Goal: Information Seeking & Learning: Learn about a topic

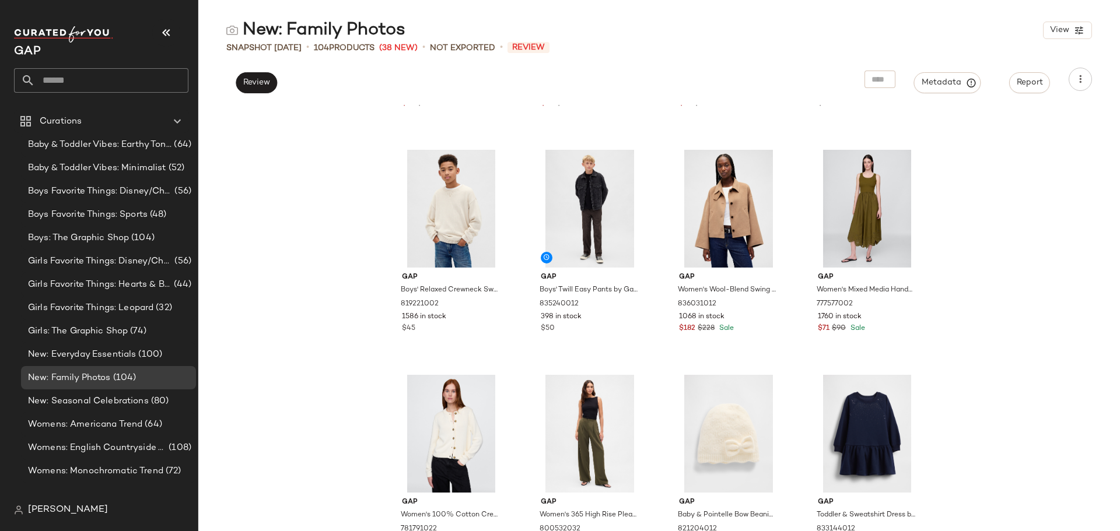
scroll to position [3741, 0]
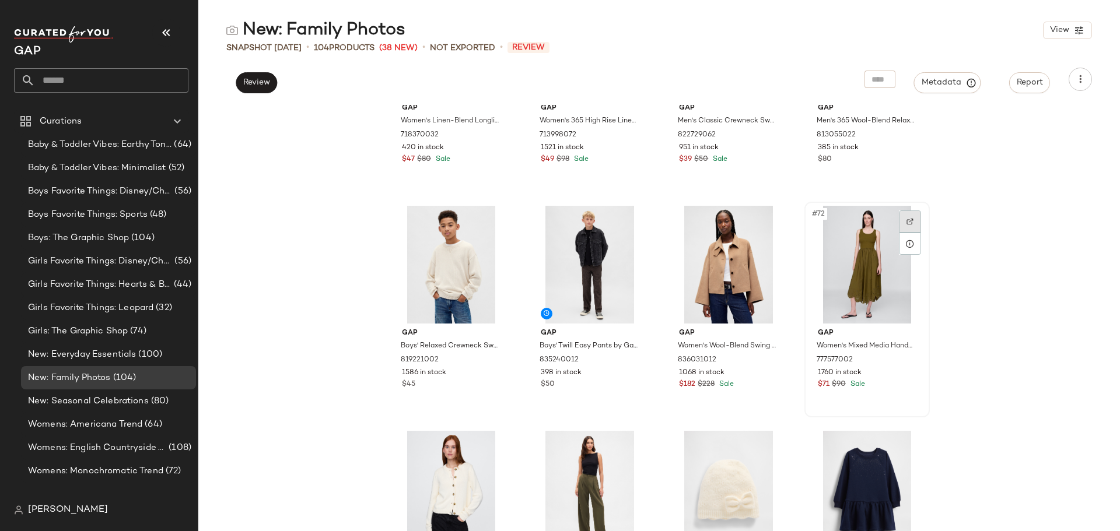
click at [906, 220] on img at bounding box center [909, 221] width 7 height 7
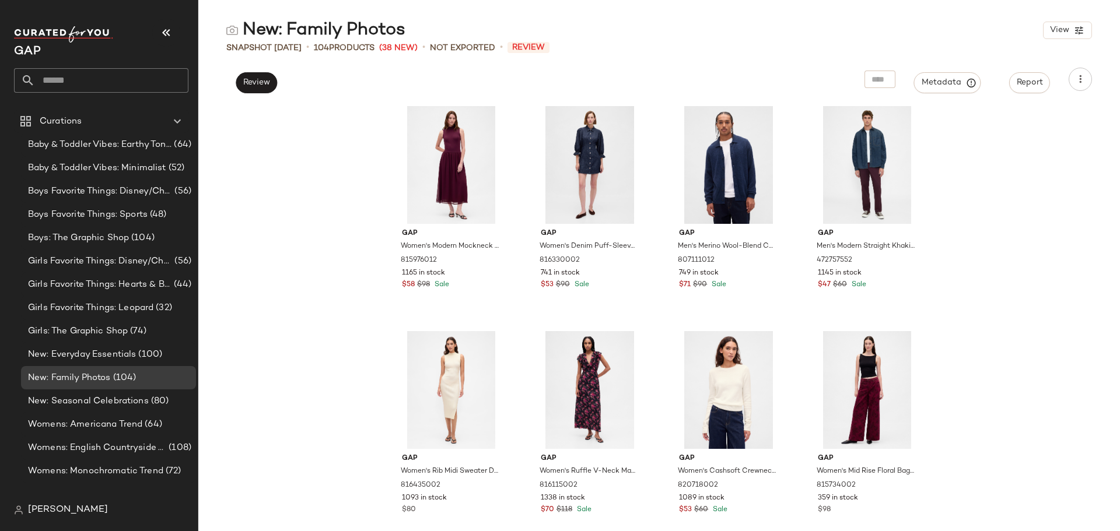
scroll to position [0, 0]
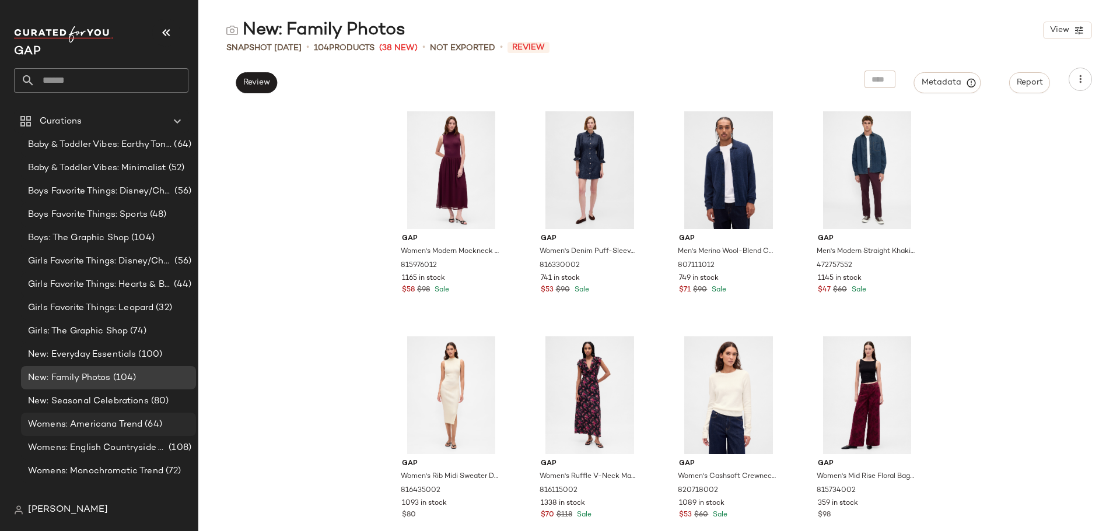
click at [102, 429] on span "Womens: Americana Trend" at bounding box center [85, 424] width 114 height 13
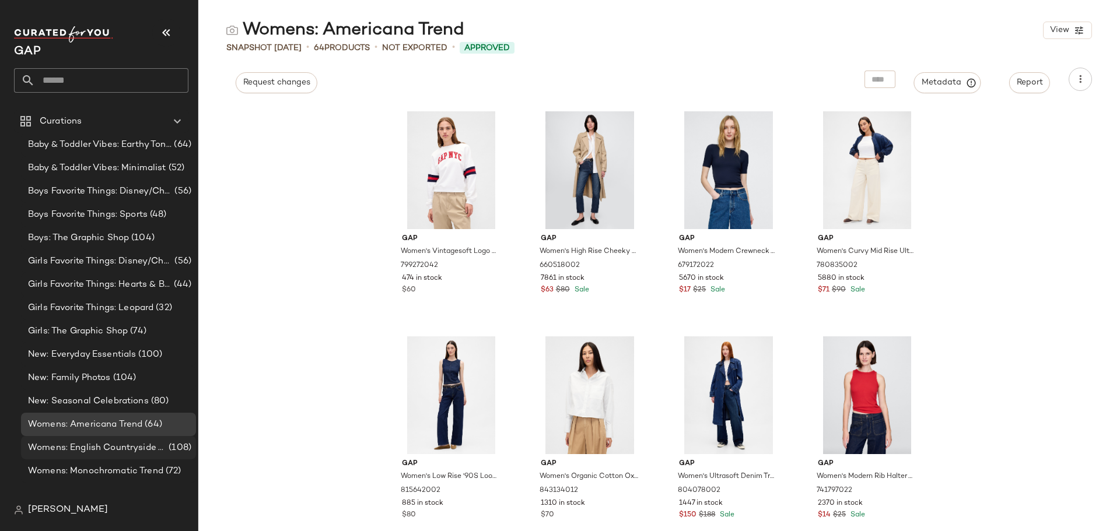
click at [110, 454] on span "Womens: English Countryside Trend" at bounding box center [97, 447] width 138 height 13
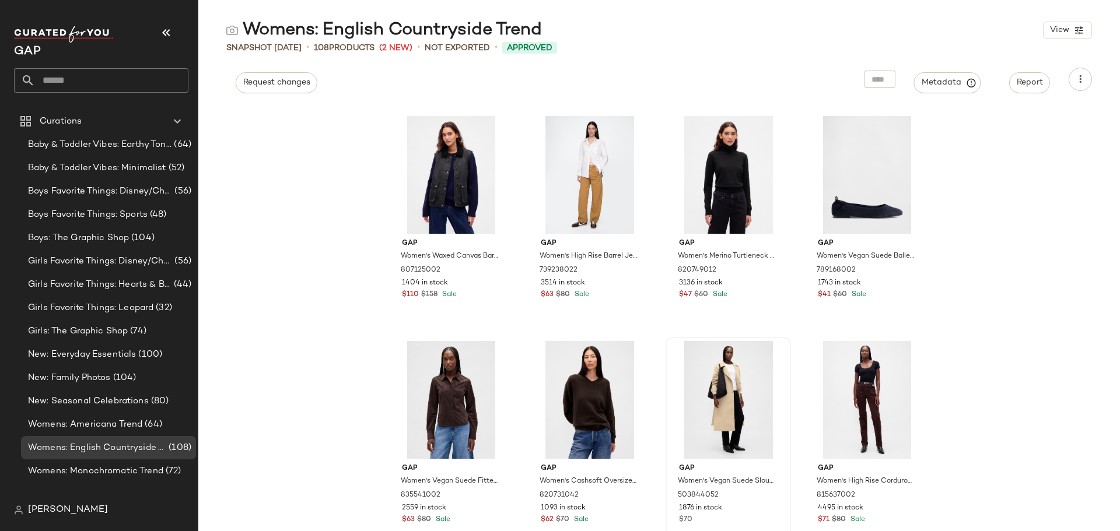
scroll to position [3158, 0]
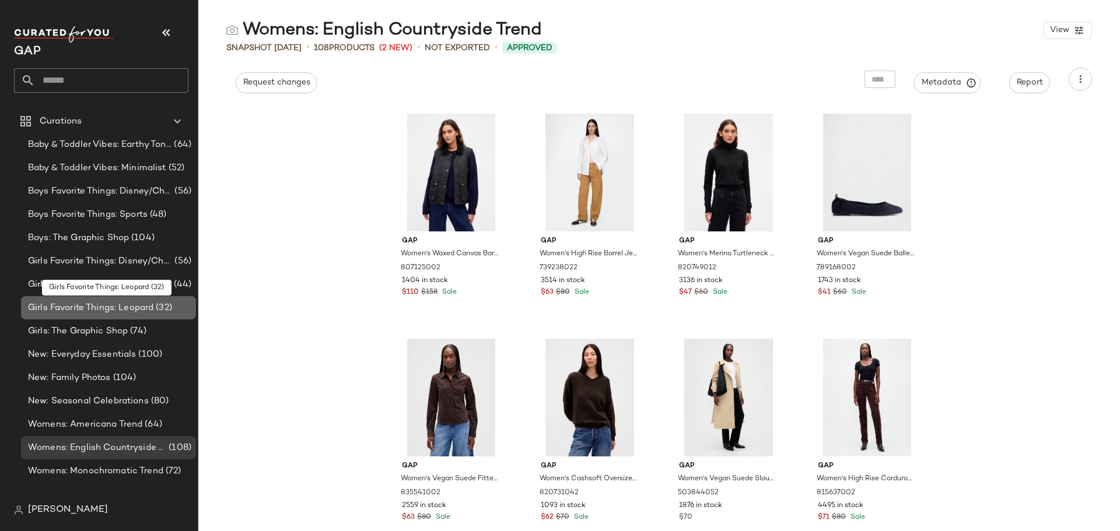
click at [84, 301] on span "Girls Favorite Things: Leopard" at bounding box center [90, 307] width 125 height 13
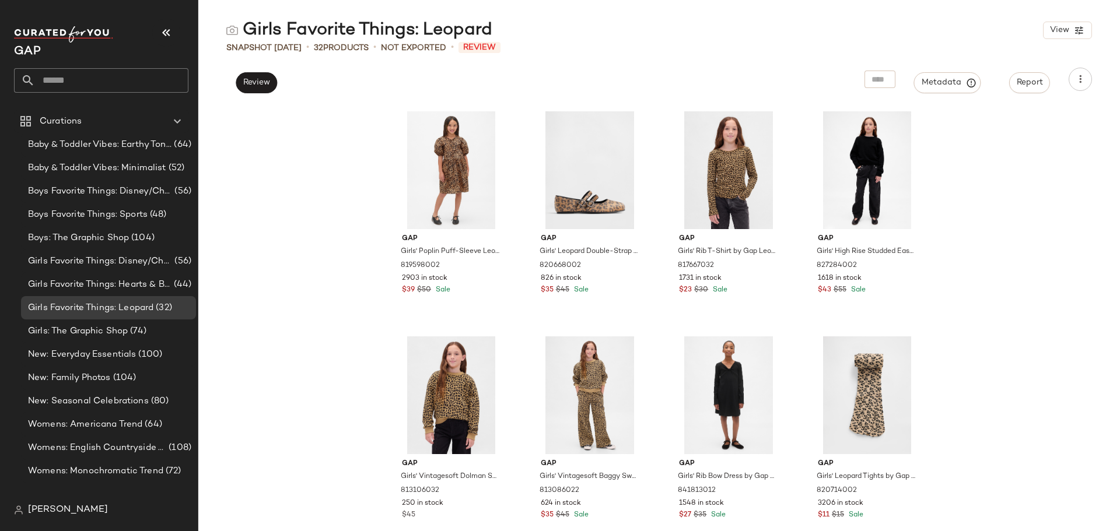
click at [269, 406] on div "Gap Girls' Poplin Puff-Sleeve Leopard Dress by Gap Leopard Print Size M (8) 819…" at bounding box center [658, 318] width 921 height 426
click at [119, 471] on span "Womens: Monochromatic Trend" at bounding box center [95, 471] width 135 height 13
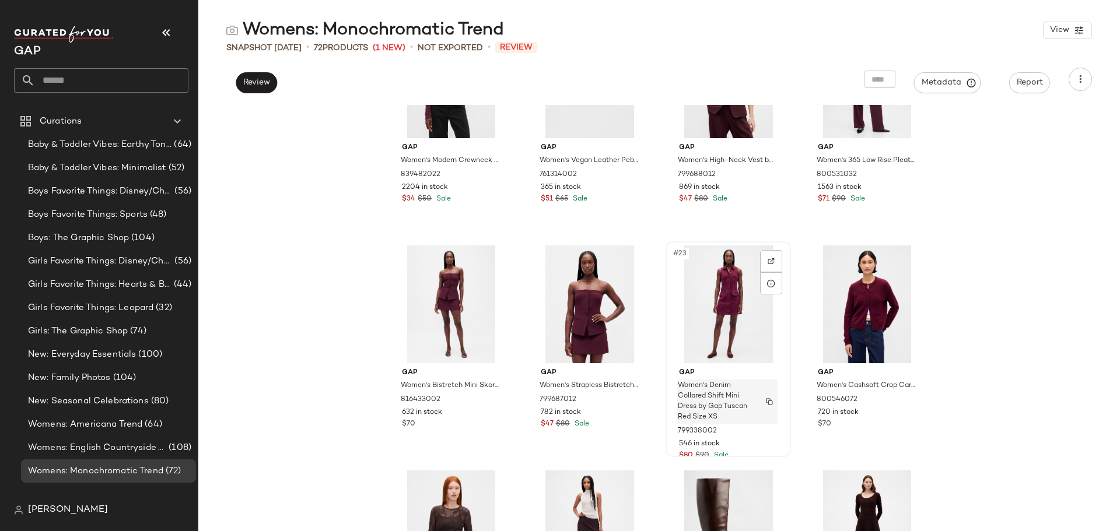
scroll to position [1176, 0]
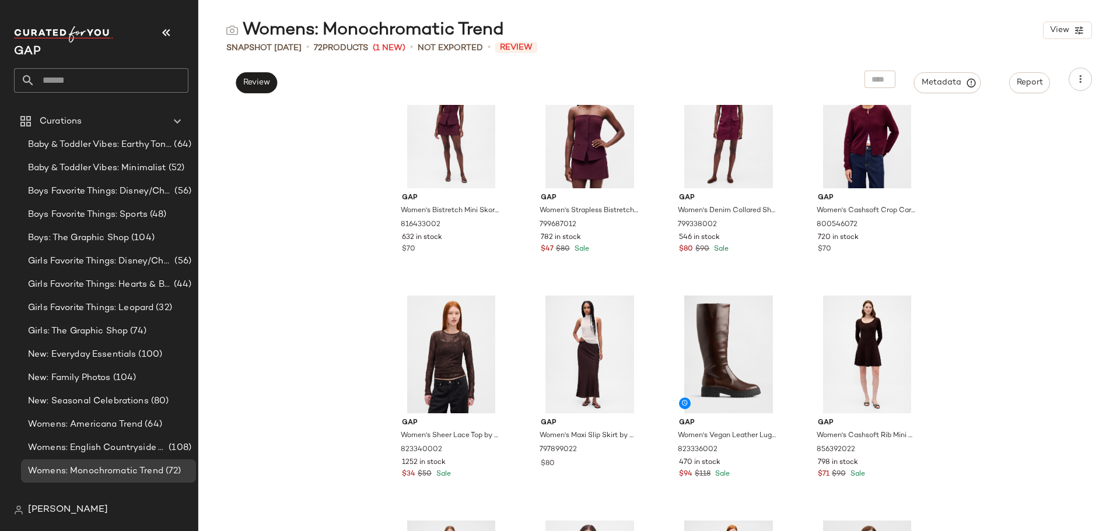
click at [1047, 261] on div "Gap Women's Bistretch Mini Skort by Gap Bordeaux Burgundy Size XS 816433002 632…" at bounding box center [658, 318] width 921 height 426
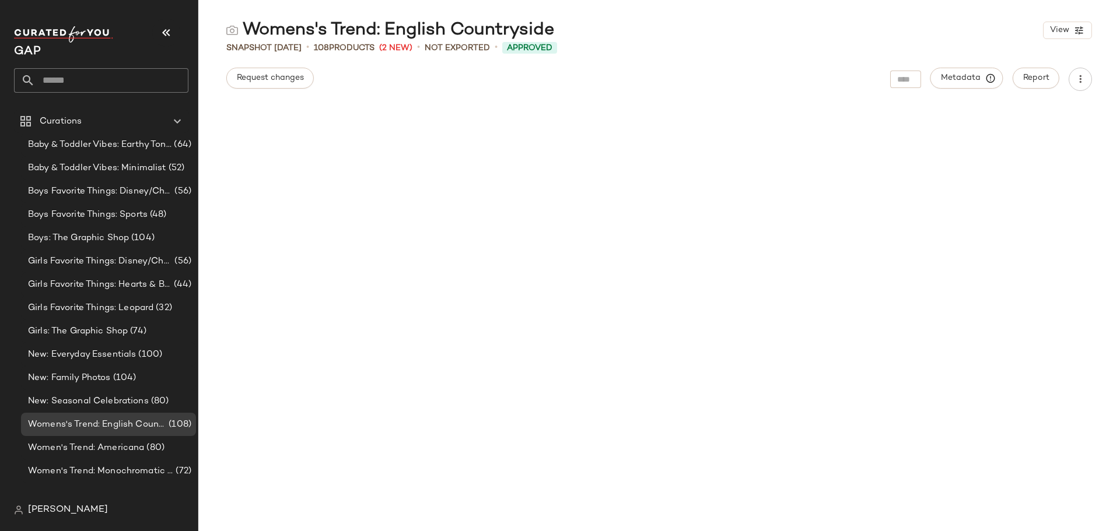
scroll to position [5185, 0]
